Goal: Information Seeking & Learning: Learn about a topic

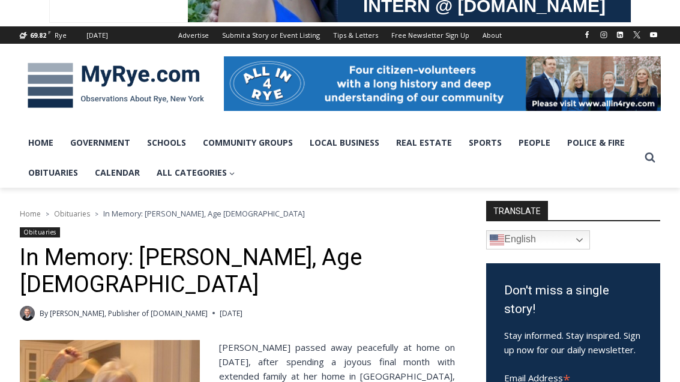
scroll to position [133, 0]
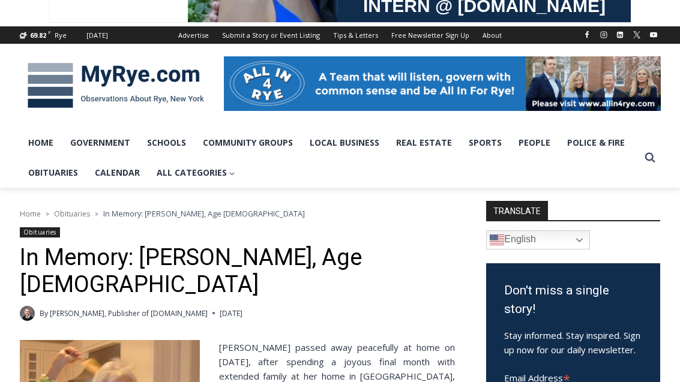
click at [52, 146] on link "Home" at bounding box center [41, 143] width 42 height 30
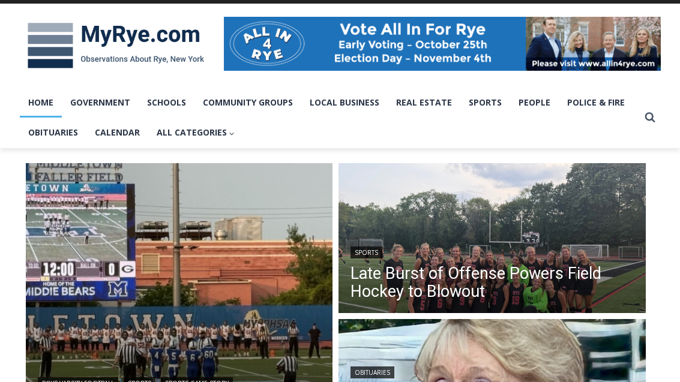
scroll to position [171, 0]
